Goal: Information Seeking & Learning: Check status

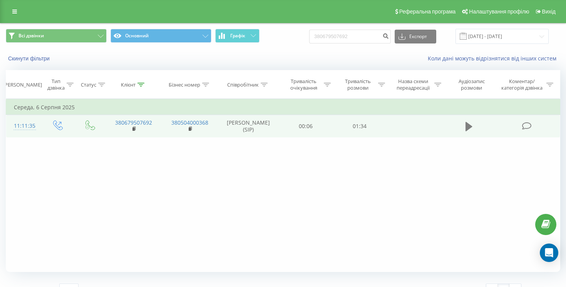
click at [470, 127] on icon at bounding box center [468, 126] width 7 height 9
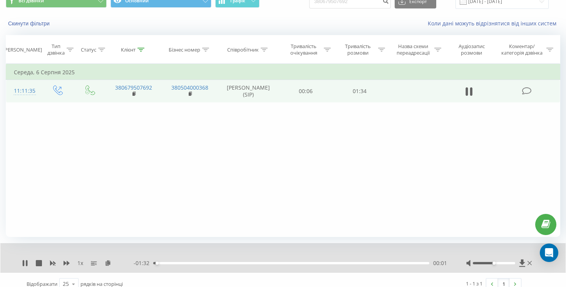
scroll to position [44, 0]
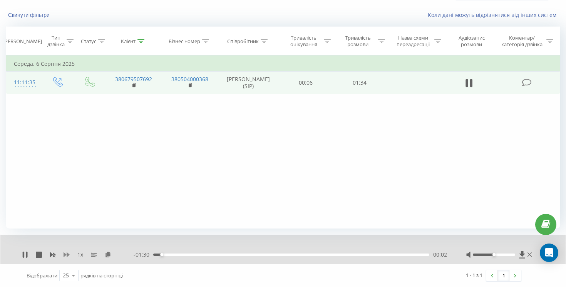
click at [66, 255] on icon at bounding box center [67, 255] width 6 height 5
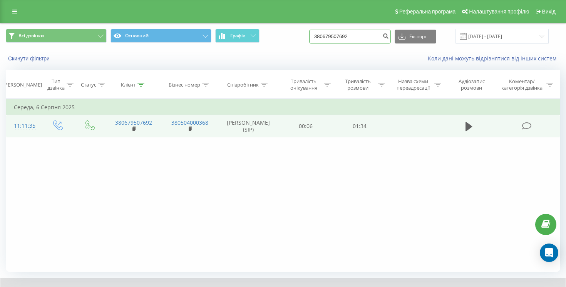
click at [359, 37] on input "380679507692" at bounding box center [350, 37] width 82 height 14
paste input "98464627"
type input "380984646272"
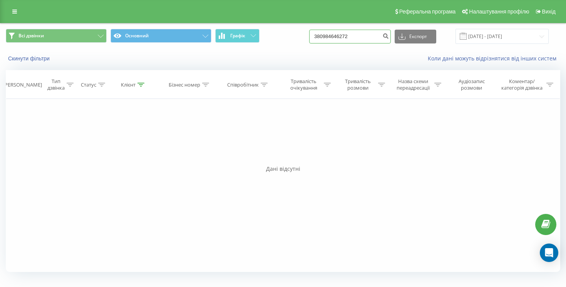
click at [354, 37] on input "380984646272" at bounding box center [350, 37] width 82 height 14
paste input "673203039"
type input "380673203039"
